Goal: Transaction & Acquisition: Register for event/course

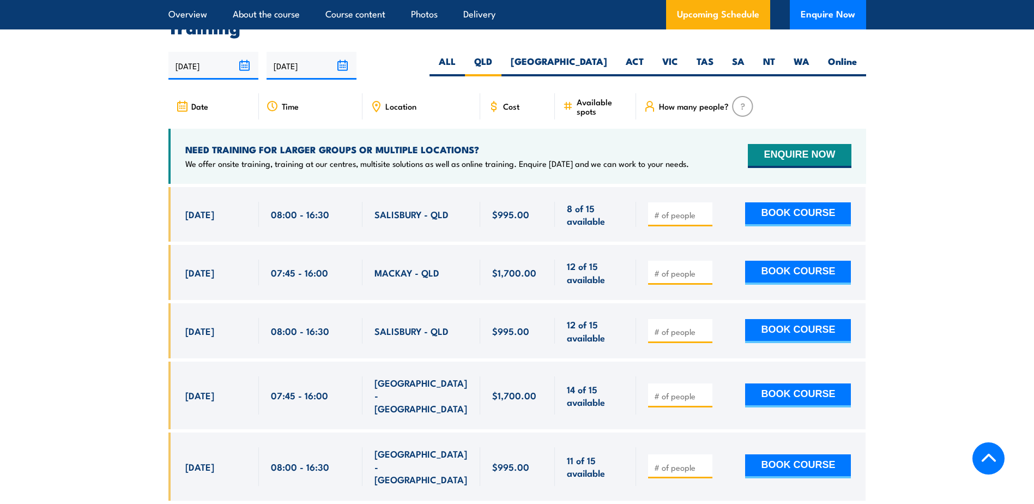
scroll to position [2051, 0]
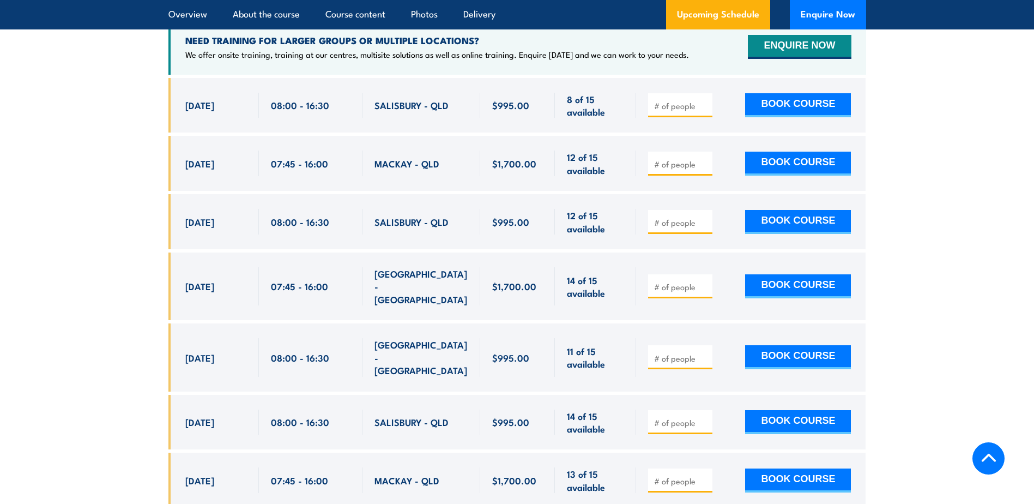
click at [671, 159] on input "number" at bounding box center [681, 164] width 55 height 11
type input "1"
click at [705, 159] on input "1" at bounding box center [681, 164] width 55 height 11
click at [784, 160] on button "BOOK COURSE" at bounding box center [798, 164] width 106 height 24
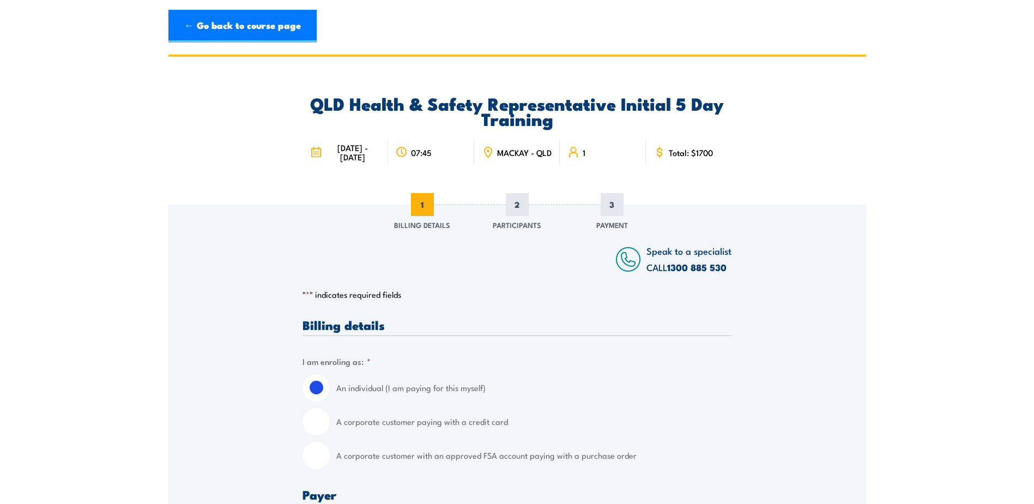
scroll to position [109, 0]
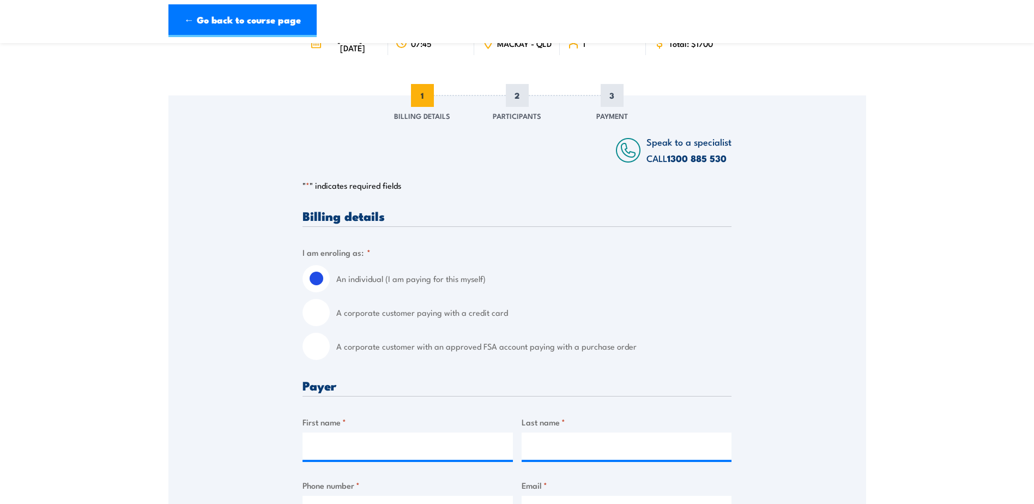
click at [318, 318] on input "A corporate customer paying with a credit card" at bounding box center [316, 312] width 27 height 27
radio input "true"
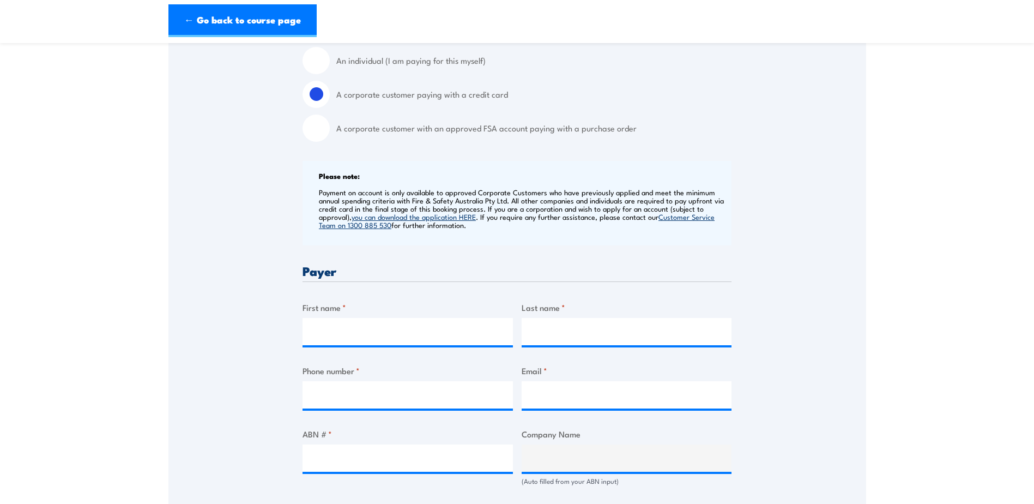
scroll to position [491, 0]
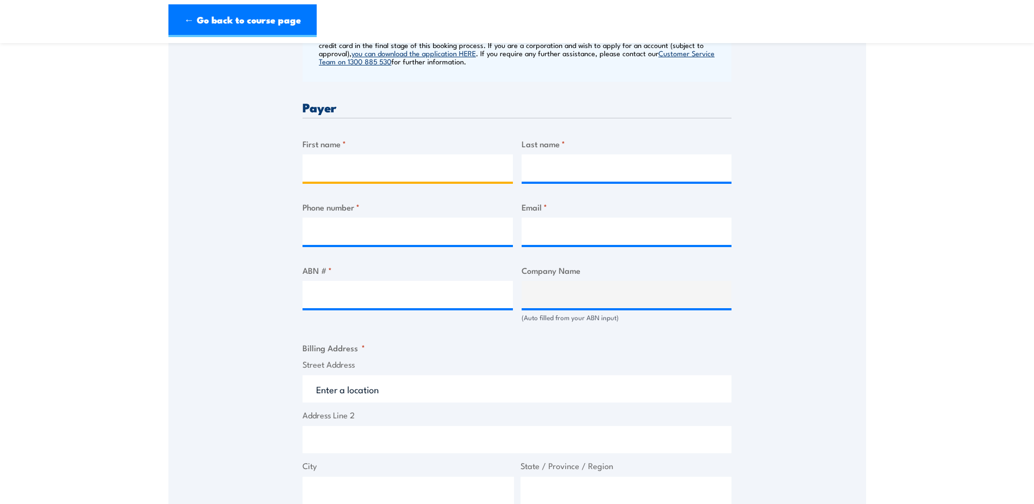
click at [368, 170] on input "First name *" at bounding box center [408, 167] width 210 height 27
type input "[PERSON_NAME]"
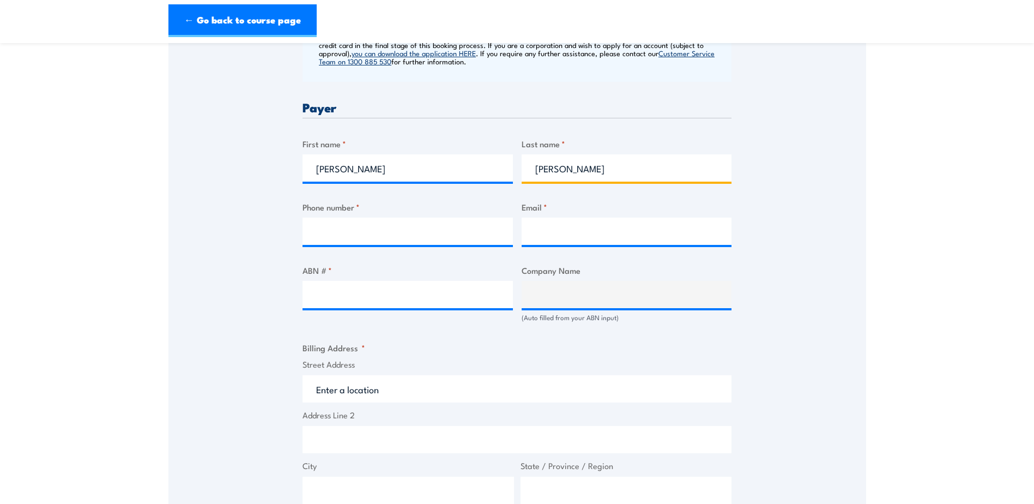
type input "[PERSON_NAME]"
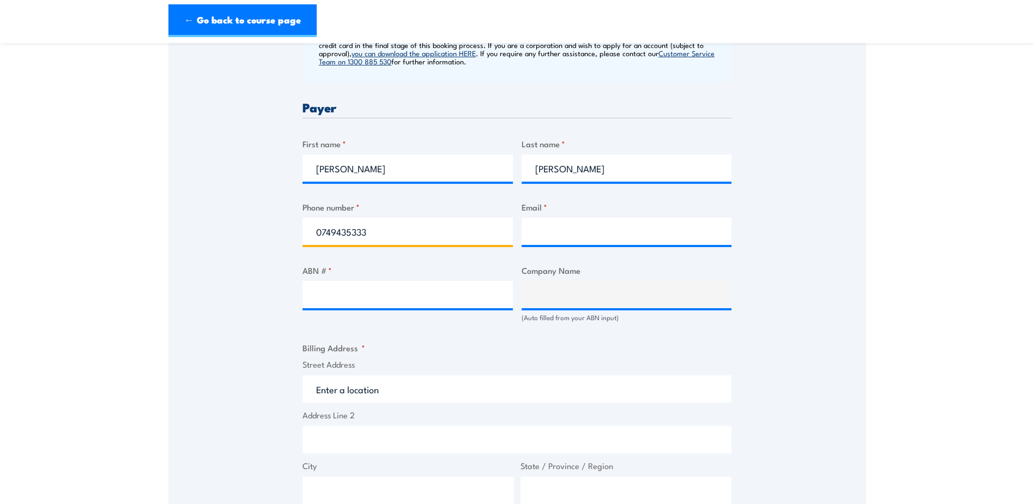
type input "0749435333"
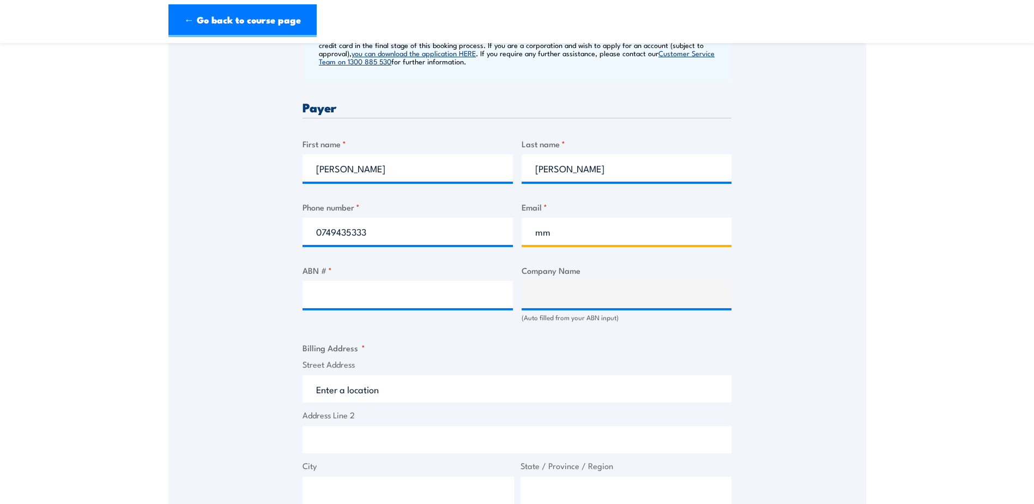
type input "m"
type input "[EMAIL_ADDRESS][DOMAIN_NAME]"
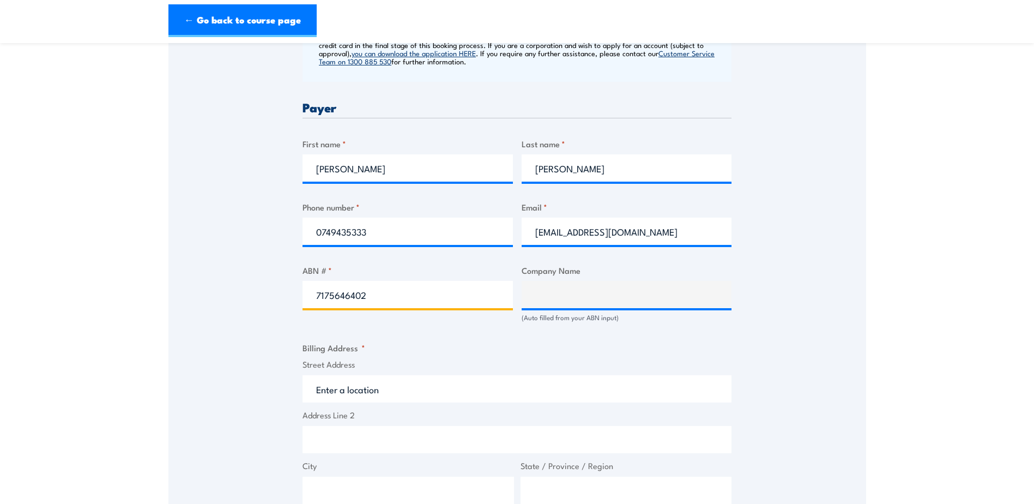
type input "71756464021"
type input "[GEOGRAPHIC_DATA]"
type input "71756464021"
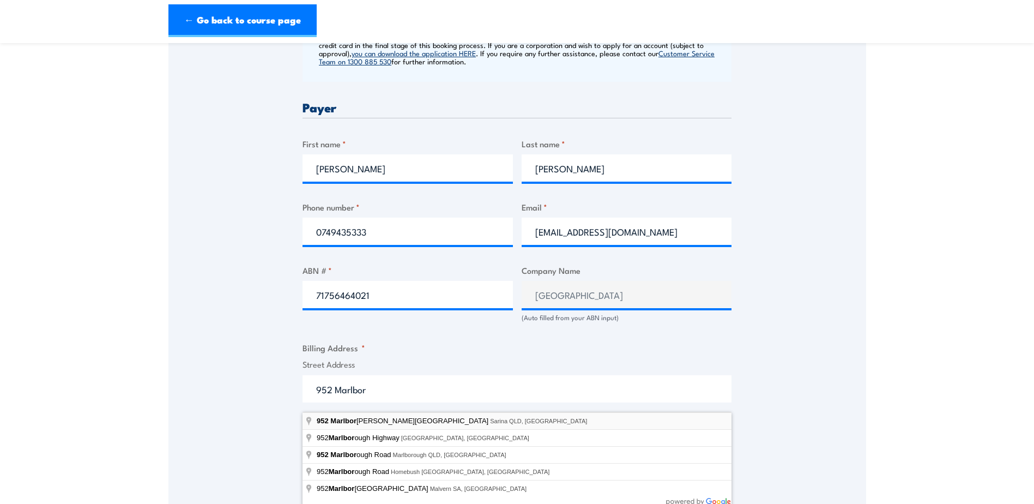
type input "[STREET_ADDRESS]"
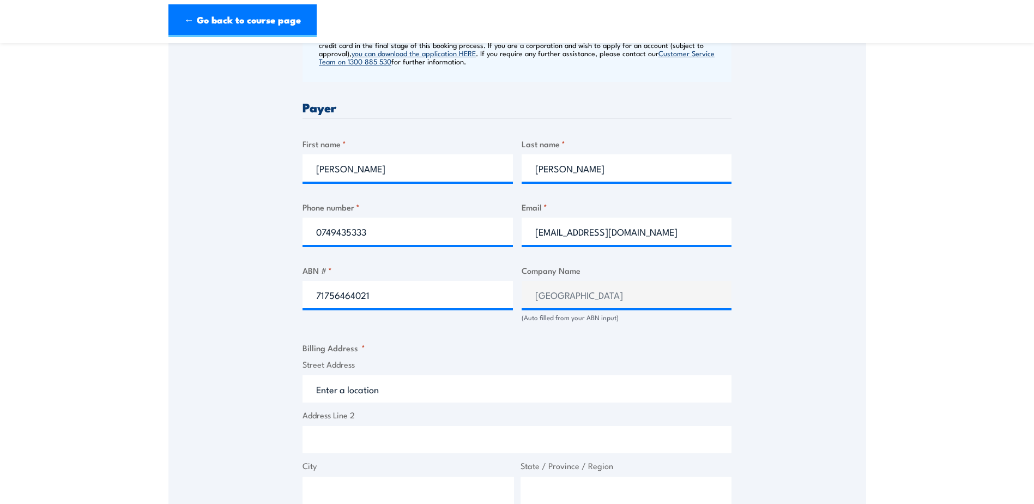
type input "[STREET_ADDRESS]"
type input "Sarina"
type input "[GEOGRAPHIC_DATA]"
type input "4737"
select select "[GEOGRAPHIC_DATA]"
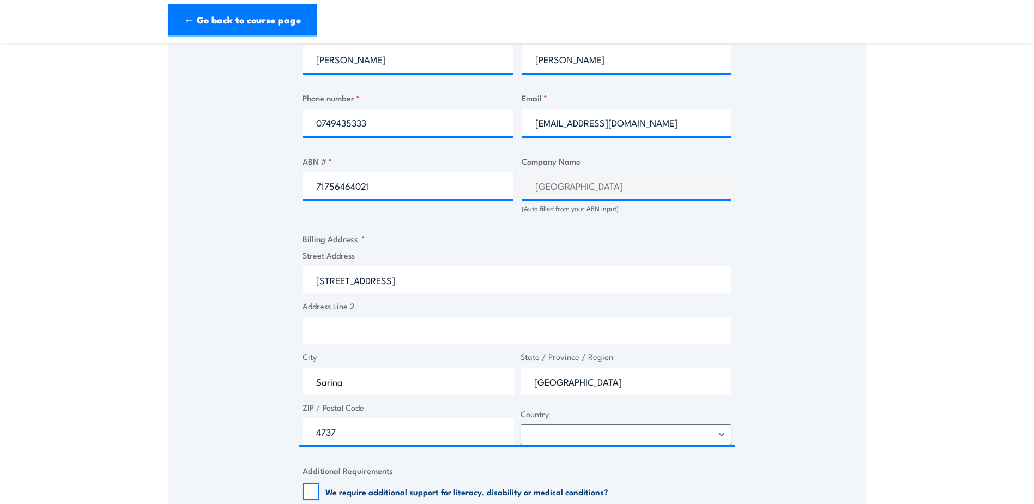
scroll to position [709, 0]
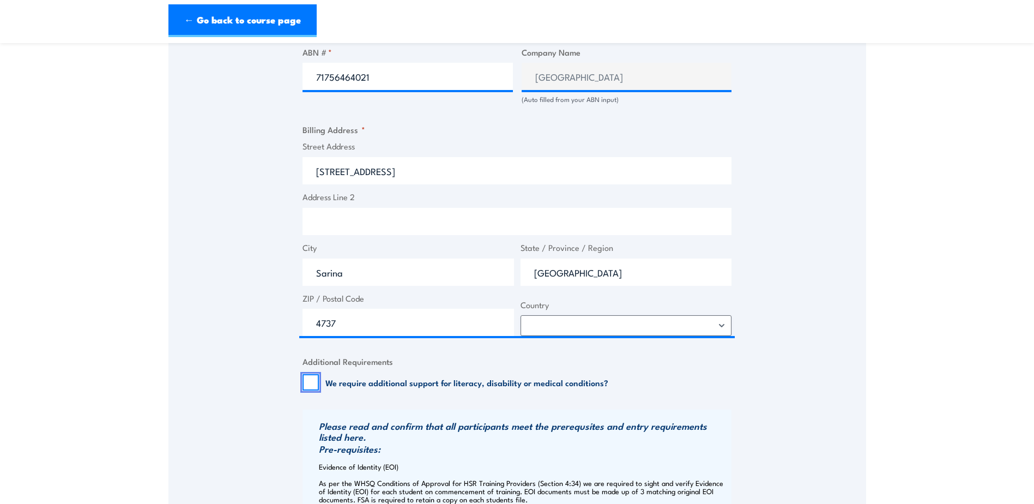
click at [317, 388] on input "We require additional support for literacy, disability or medical conditions?" at bounding box center [311, 382] width 16 height 16
drag, startPoint x: 308, startPoint y: 395, endPoint x: 422, endPoint y: 433, distance: 120.5
click at [310, 390] on input "We require additional support for literacy, disability or medical conditions?" at bounding box center [311, 382] width 16 height 16
checkbox input "false"
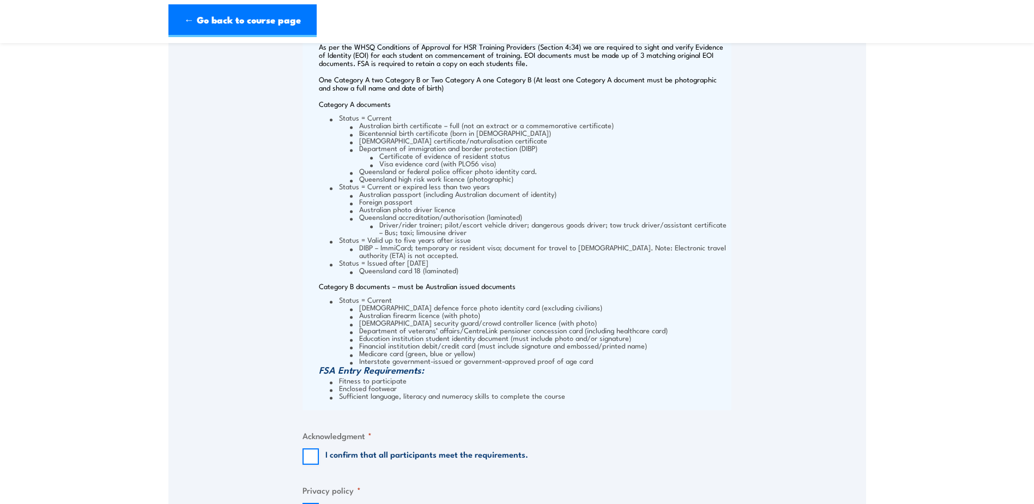
scroll to position [1200, 0]
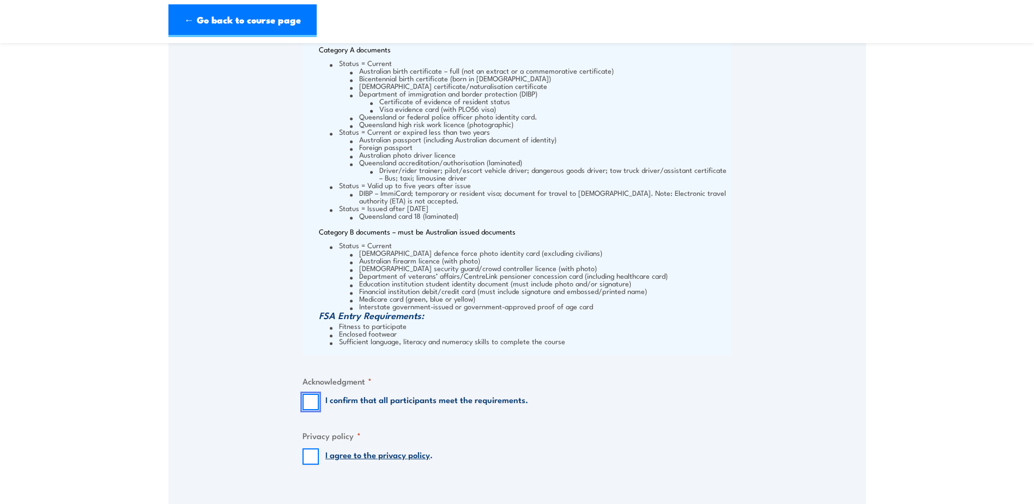
click at [314, 408] on input "I confirm that all participants meet the requirements." at bounding box center [311, 402] width 16 height 16
checkbox input "true"
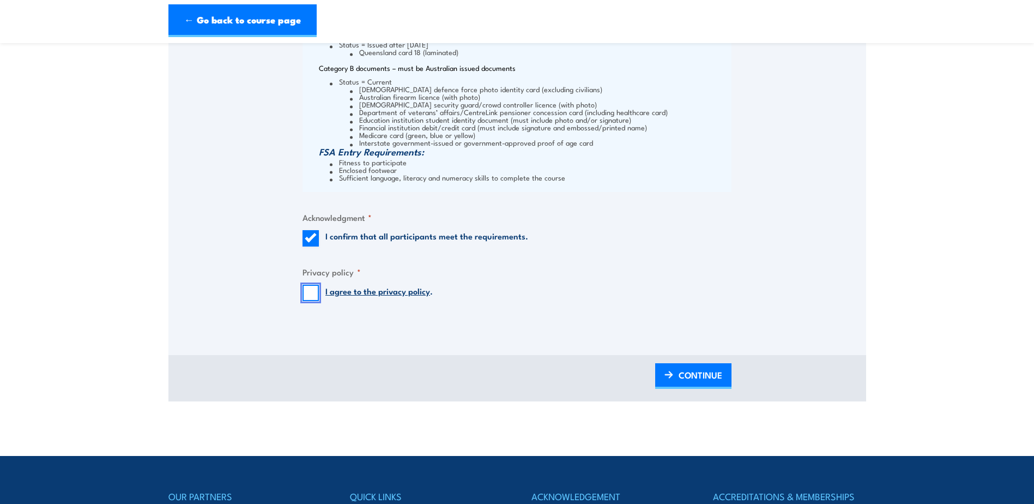
click at [310, 301] on input "I agree to the privacy policy ." at bounding box center [311, 293] width 16 height 16
checkbox input "true"
click at [703, 385] on span "CONTINUE" at bounding box center [701, 374] width 44 height 29
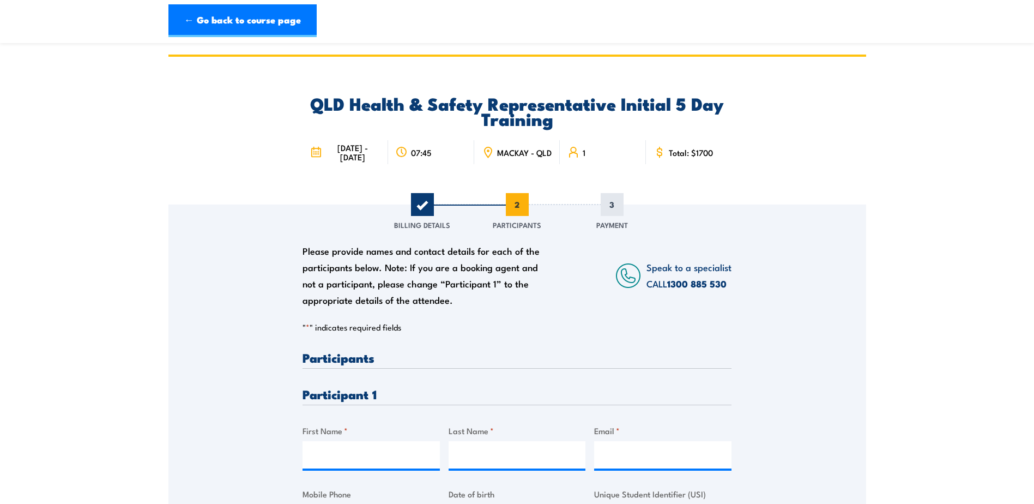
scroll to position [164, 0]
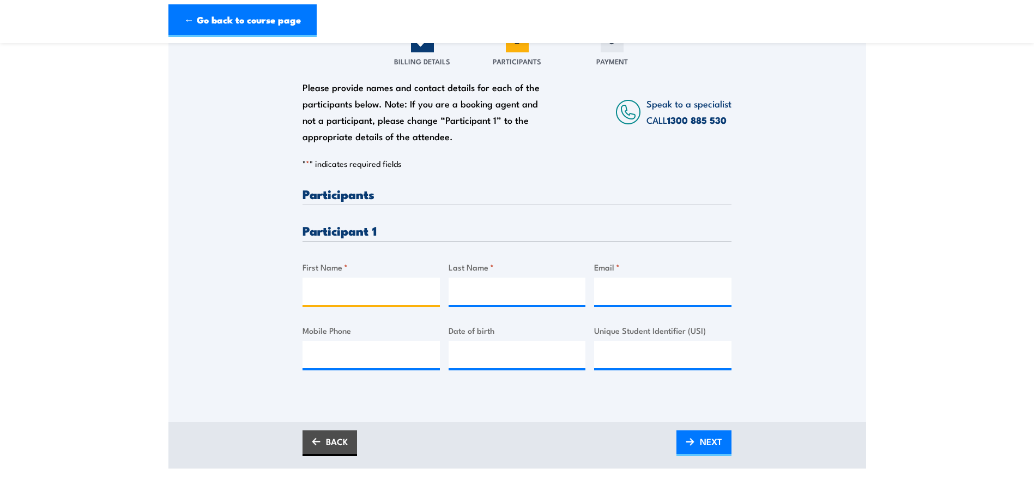
click at [366, 293] on input "First Name *" at bounding box center [371, 291] width 137 height 27
type input "[PERSON_NAME]"
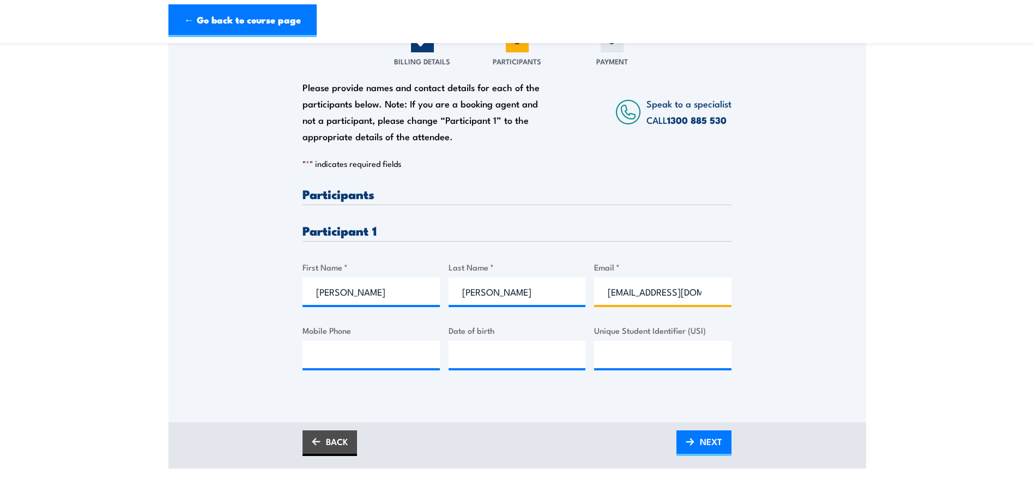
type input "[EMAIL_ADDRESS][DOMAIN_NAME]"
type input "0458190860"
type input "__/__/____"
click at [509, 368] on input "__/__/____" at bounding box center [517, 354] width 137 height 27
type input "[DATE]"
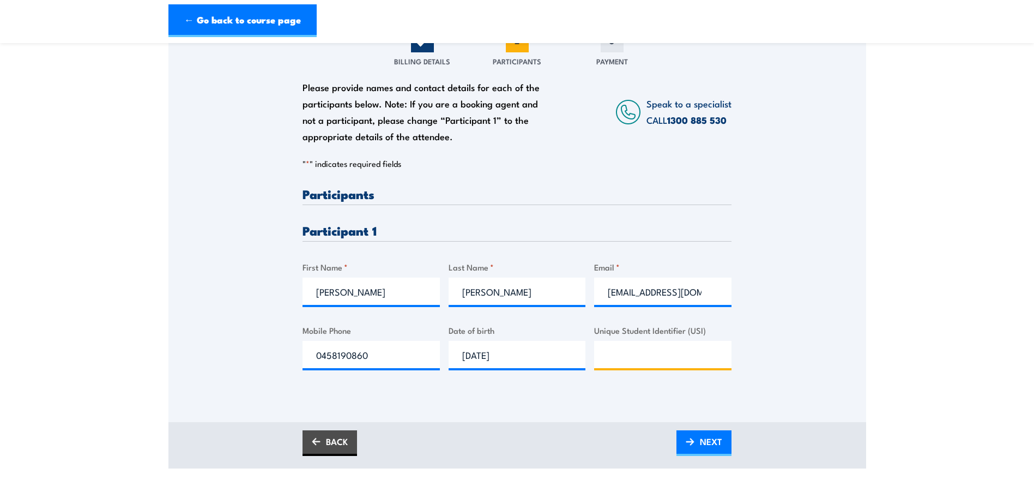
click at [625, 363] on input "Unique Student Identifier (USI)" at bounding box center [662, 354] width 137 height 27
drag, startPoint x: 689, startPoint y: 453, endPoint x: 691, endPoint y: 474, distance: 21.4
click at [689, 445] on img at bounding box center [690, 442] width 9 height 8
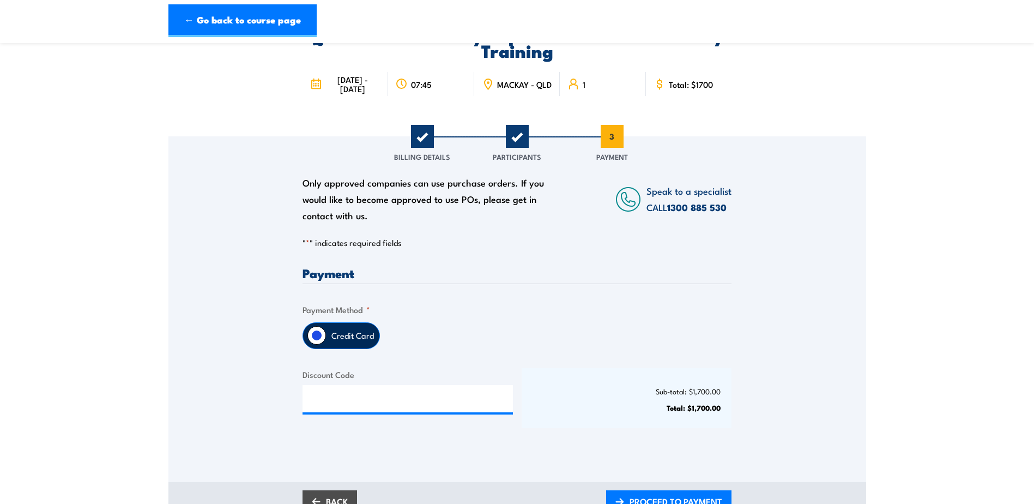
scroll to position [0, 0]
